Goal: Information Seeking & Learning: Learn about a topic

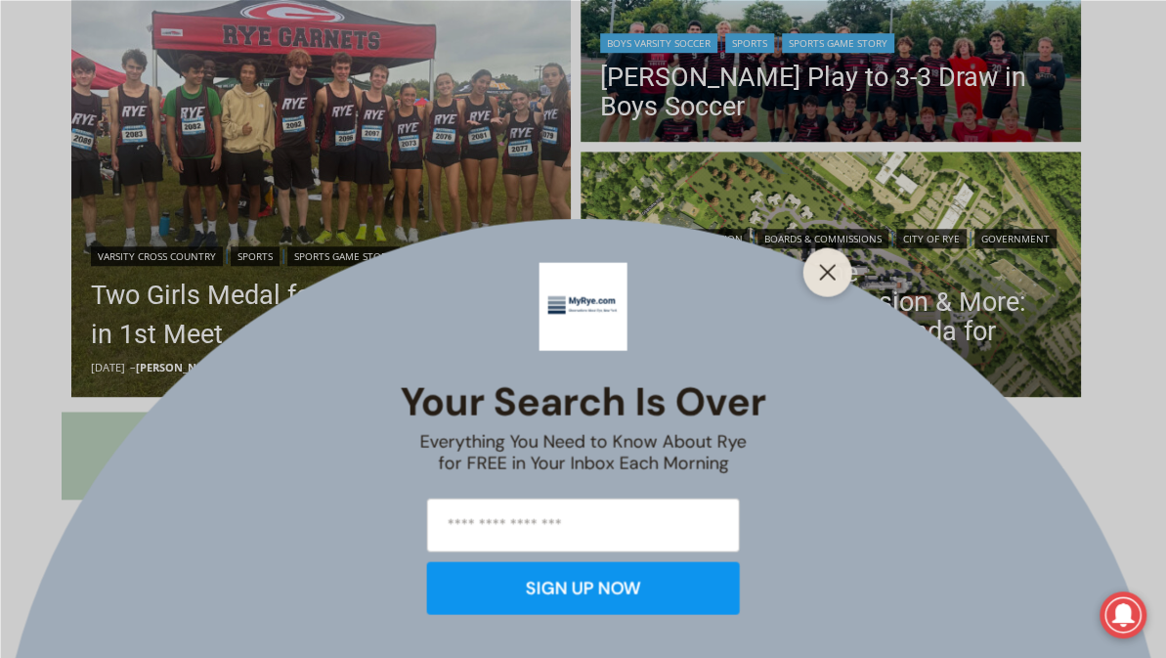
scroll to position [942, 0]
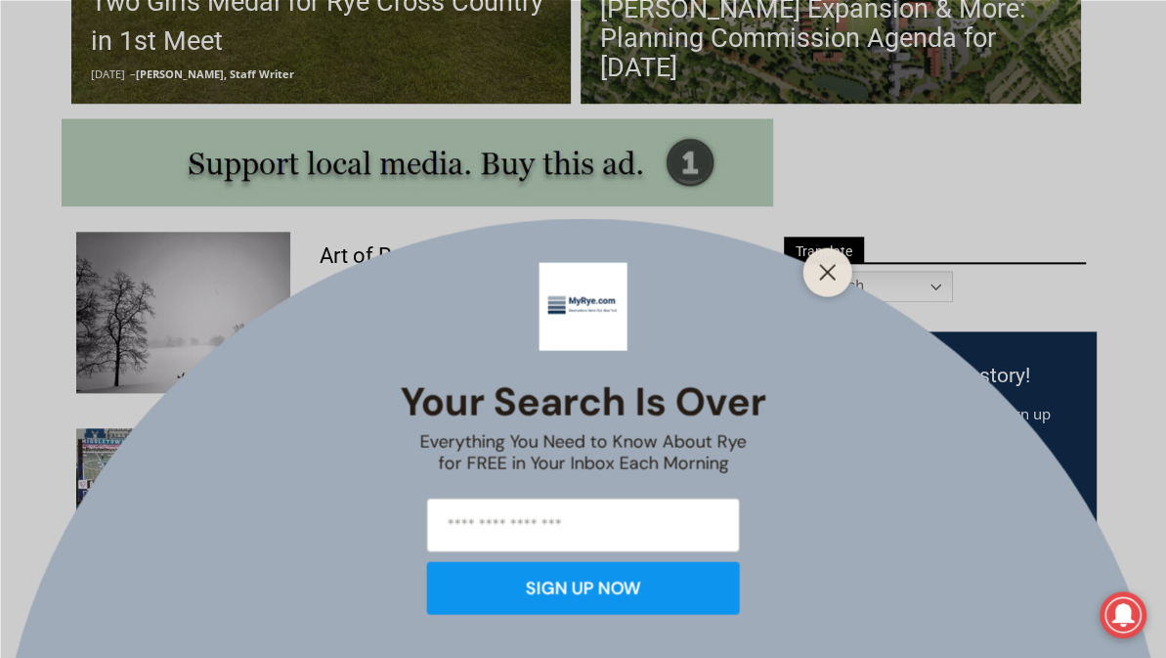
click at [807, 275] on div at bounding box center [828, 271] width 49 height 49
click at [834, 273] on icon "Close" at bounding box center [828, 272] width 18 height 18
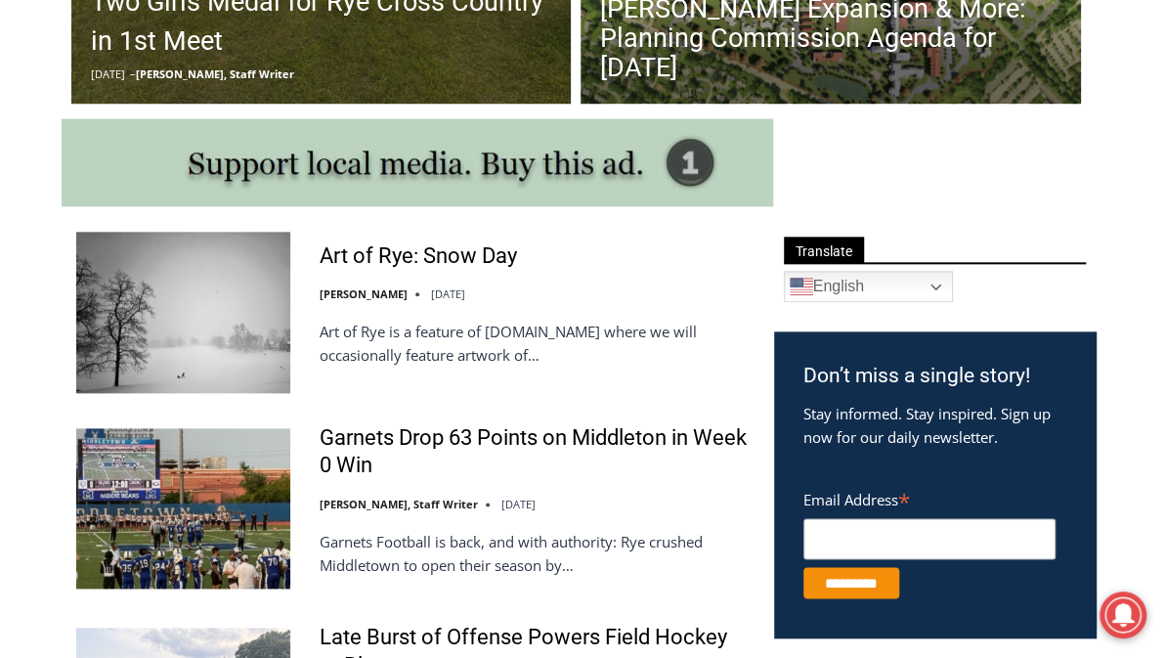
scroll to position [1040, 0]
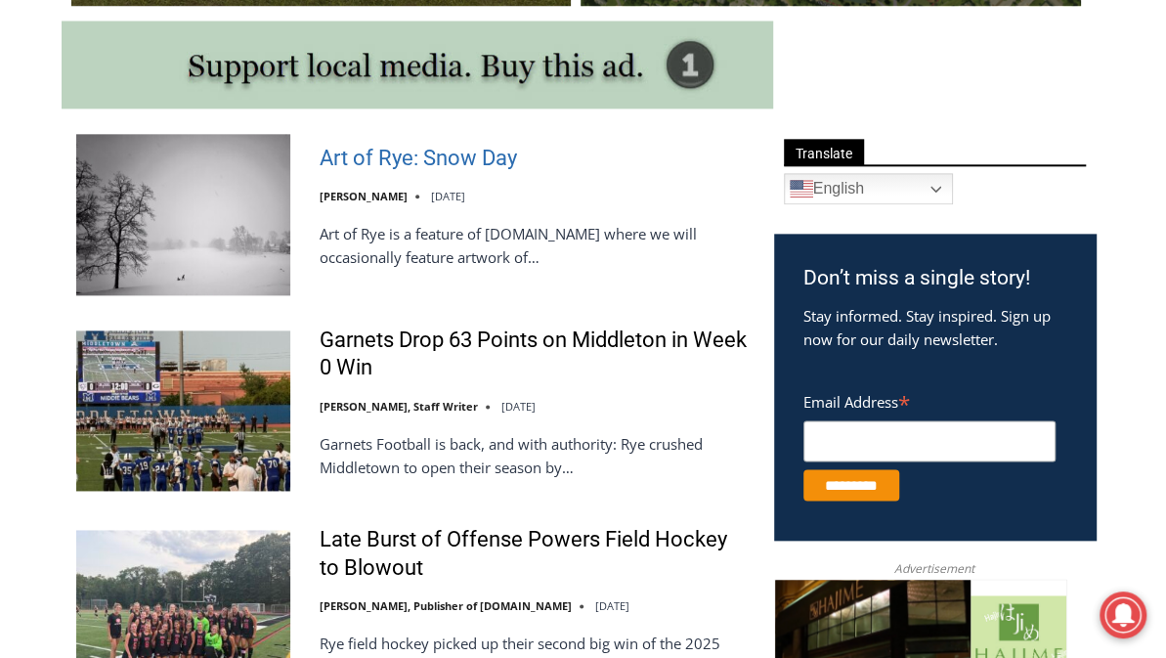
click at [454, 146] on link "Art of Rye: Snow Day" at bounding box center [418, 159] width 197 height 28
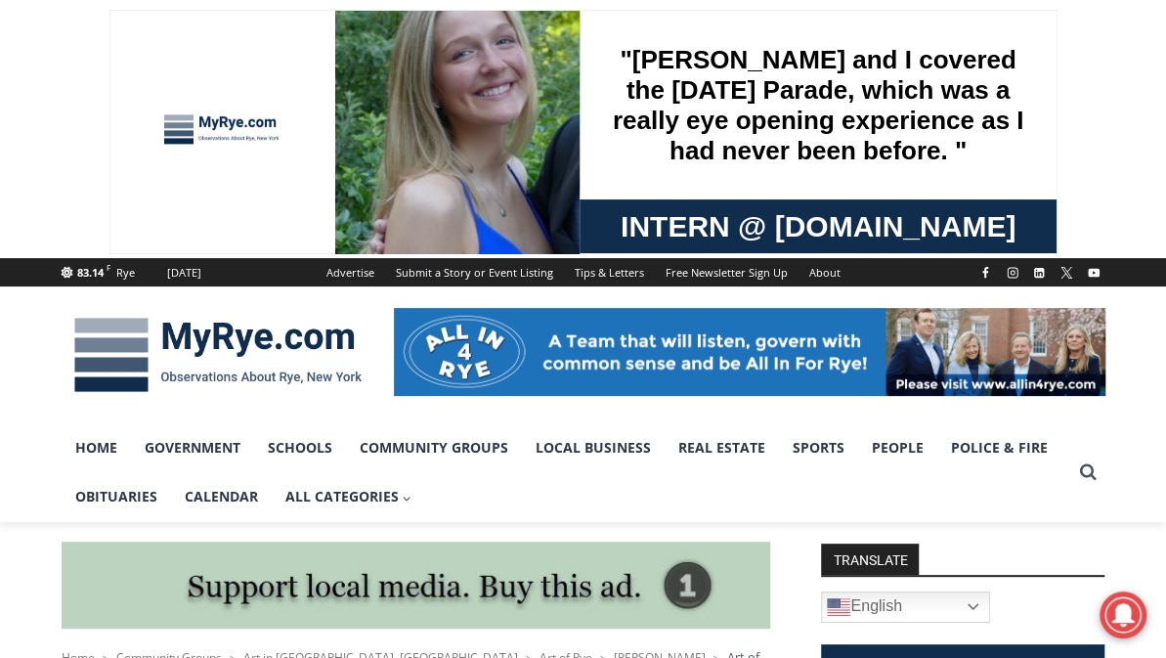
click at [12, 376] on div at bounding box center [583, 354] width 1166 height 137
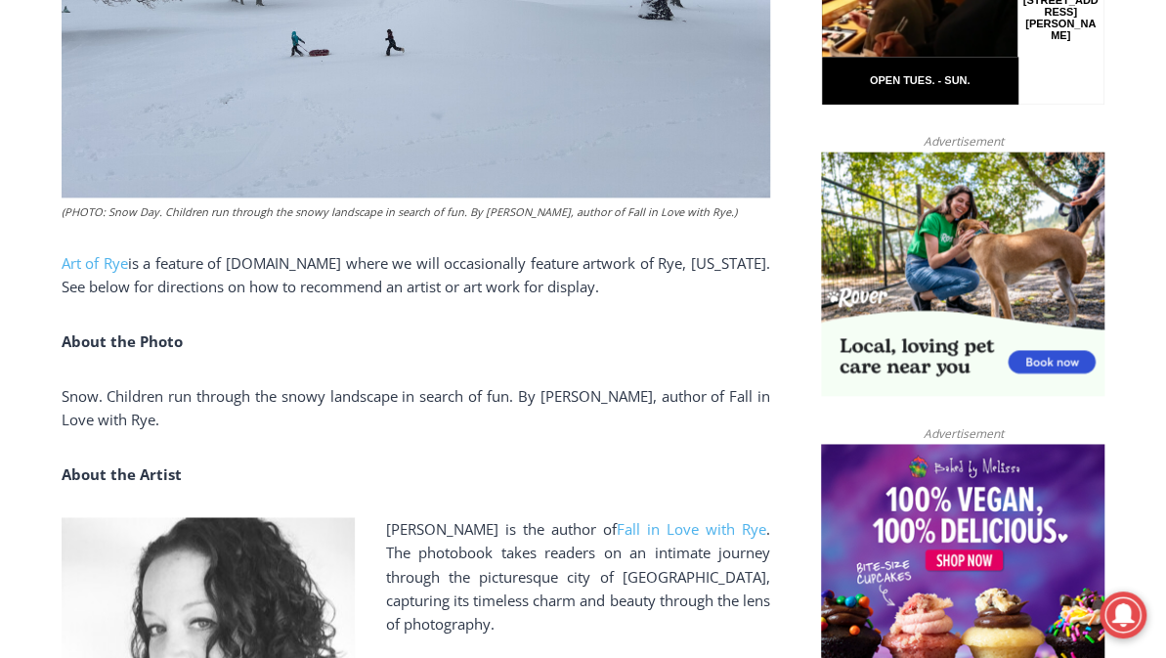
scroll to position [1369, 0]
